Goal: Task Accomplishment & Management: Use online tool/utility

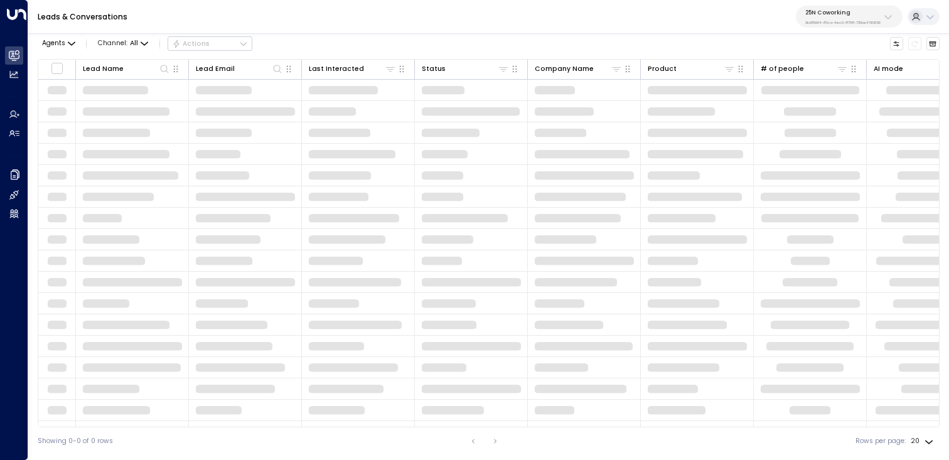
click at [873, 13] on p "25N Coworking" at bounding box center [842, 13] width 75 height 8
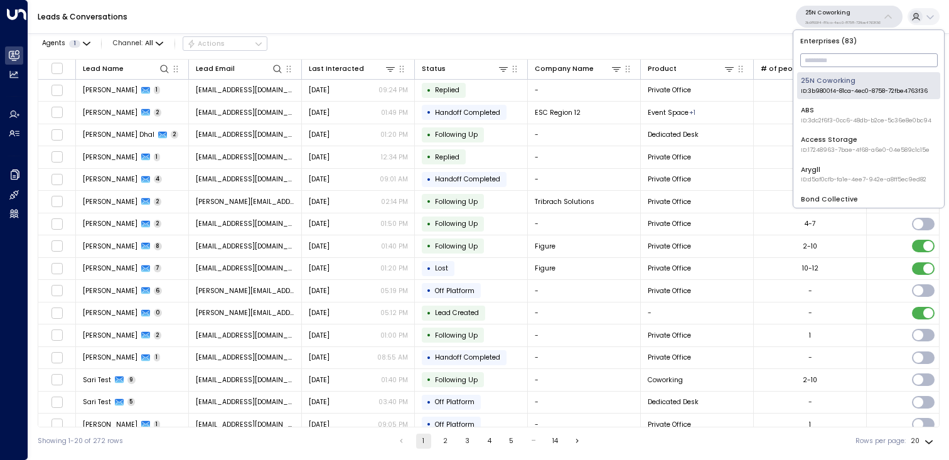
click at [863, 66] on input "text" at bounding box center [868, 60] width 137 height 20
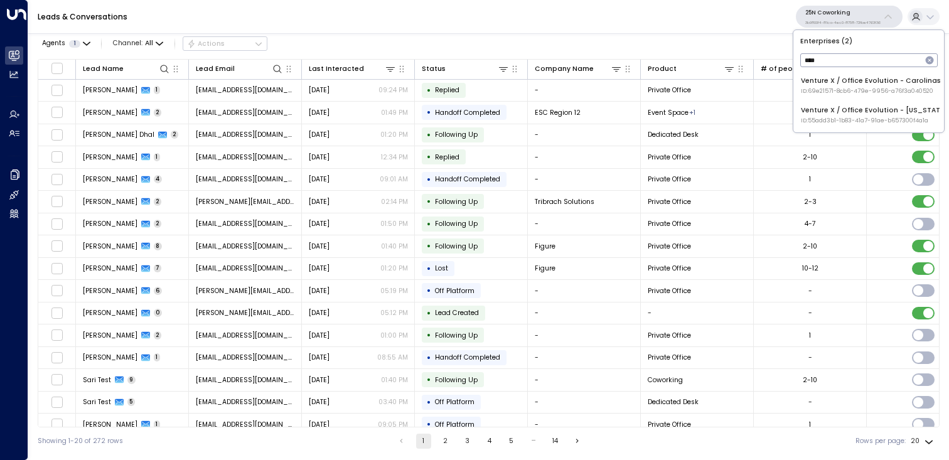
type input "*****"
click at [879, 86] on div "Venture X / Office Evolution - Carolinas ID: 69e21571-8cb6-479e-9956-a76f3a0405…" at bounding box center [871, 85] width 140 height 19
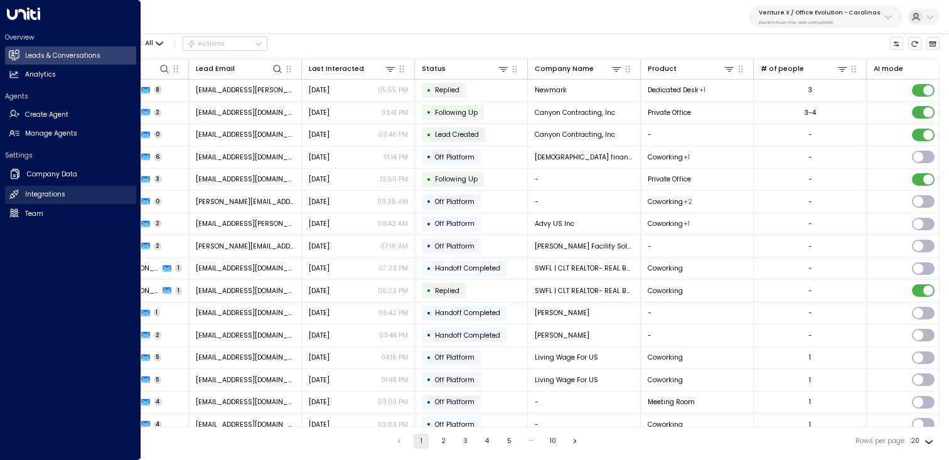
click at [38, 196] on h2 "Integrations" at bounding box center [45, 194] width 40 height 10
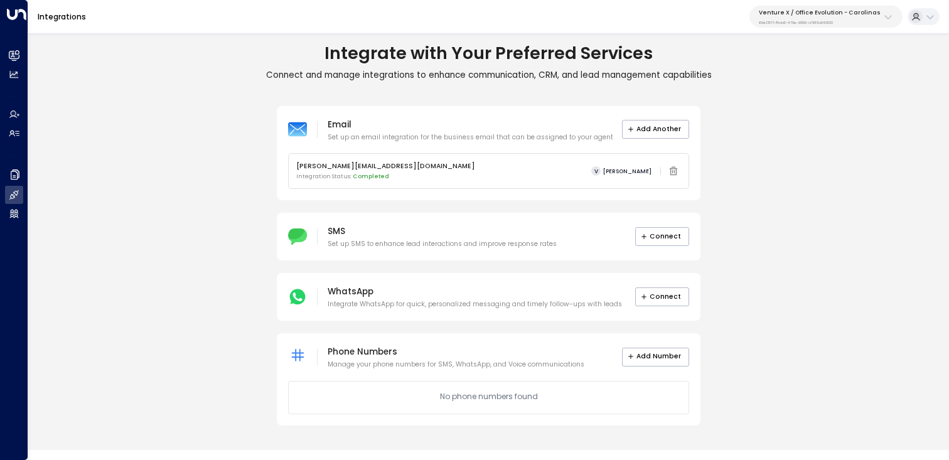
click at [883, 24] on button "Venture X / Office Evolution - Carolinas 69e21571-8cb6-479e-9956-a76f3a040520" at bounding box center [825, 17] width 153 height 22
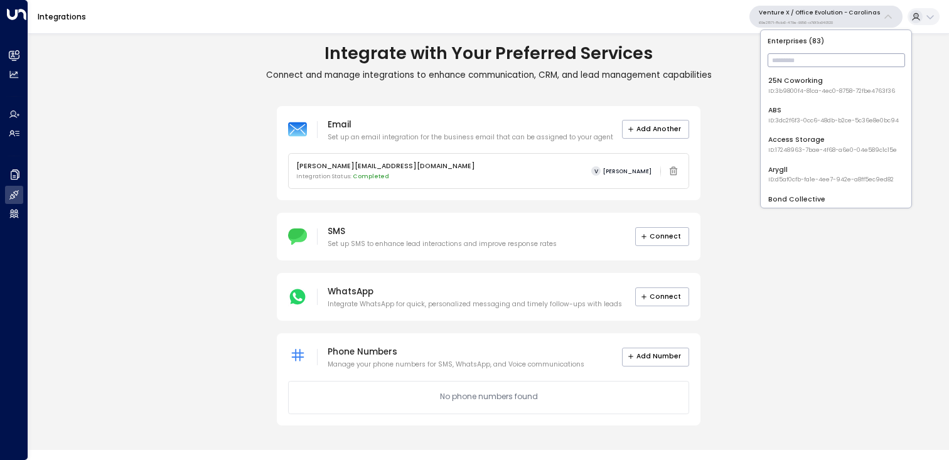
click at [835, 61] on input "text" at bounding box center [835, 60] width 137 height 20
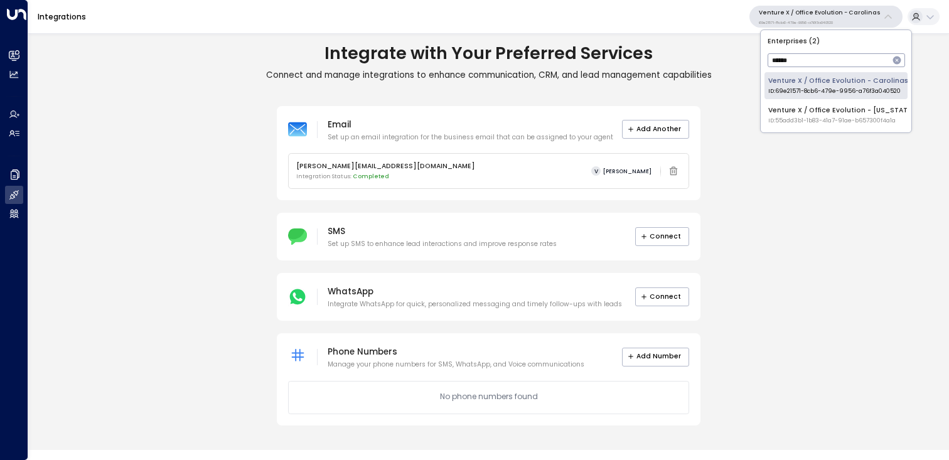
type input "*******"
click at [825, 112] on div "Venture X / Office Evolution - Colorado ID: 55add3b1-1b83-41a7-91ae-b657300f4a1a" at bounding box center [841, 114] width 147 height 19
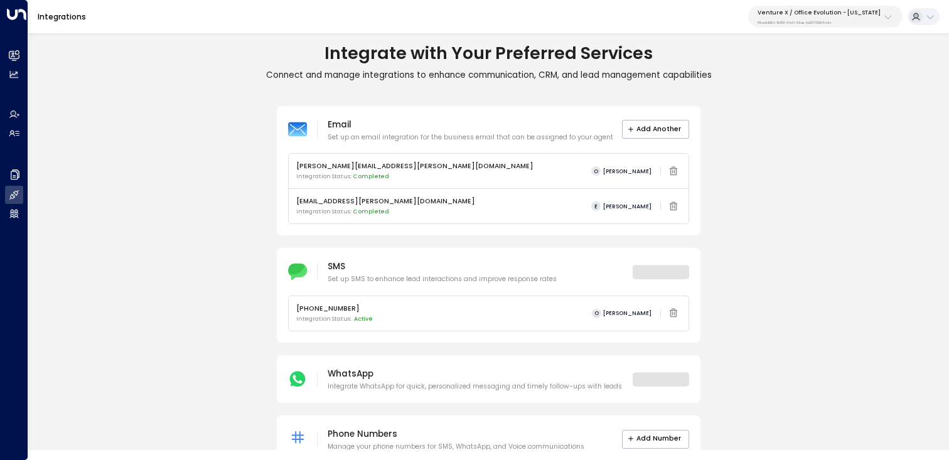
scroll to position [68, 0]
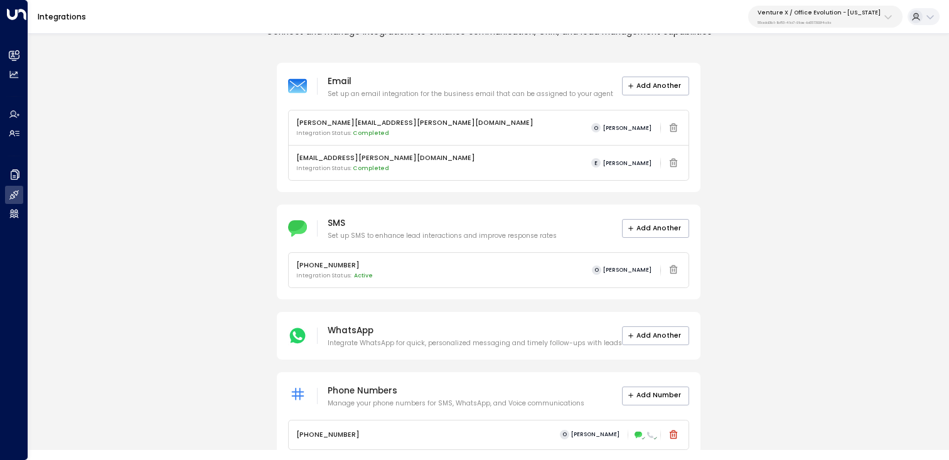
scroll to position [68, 0]
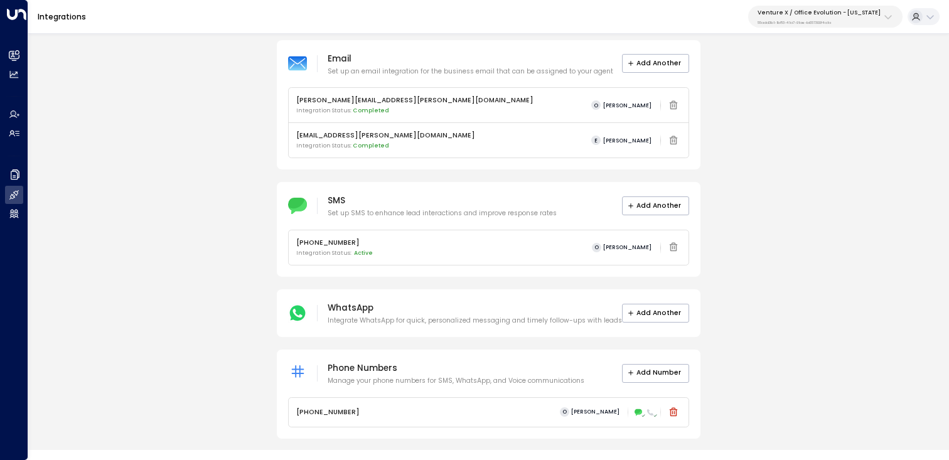
scroll to position [68, 0]
